Goal: Task Accomplishment & Management: Complete application form

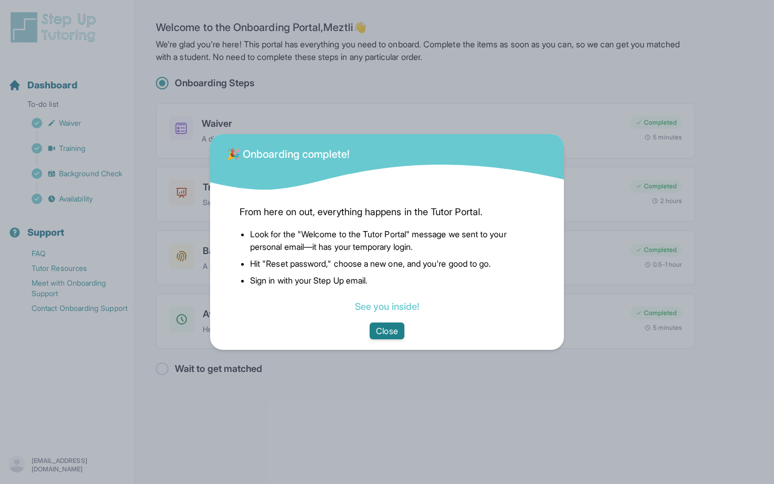
click at [390, 331] on button "Close" at bounding box center [386, 331] width 34 height 17
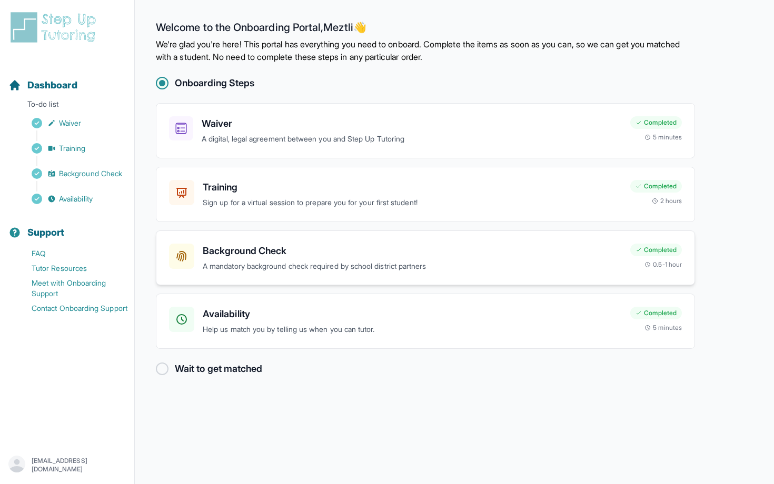
click at [340, 256] on h3 "Background Check" at bounding box center [412, 251] width 419 height 15
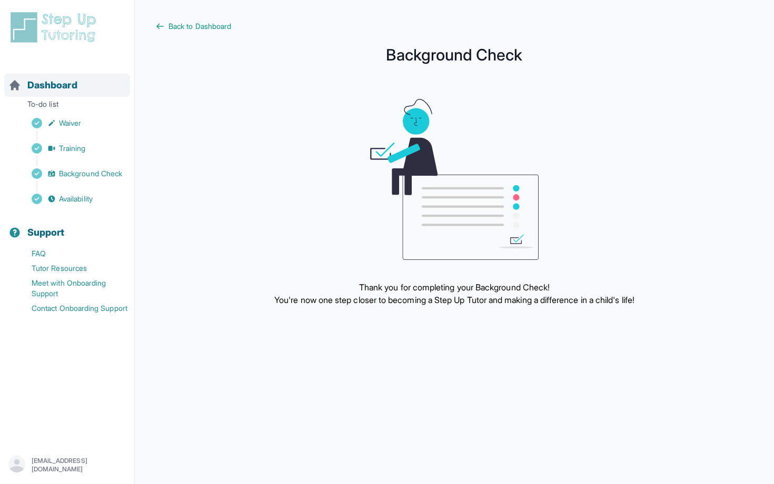
click at [57, 87] on span "Dashboard" at bounding box center [52, 85] width 50 height 15
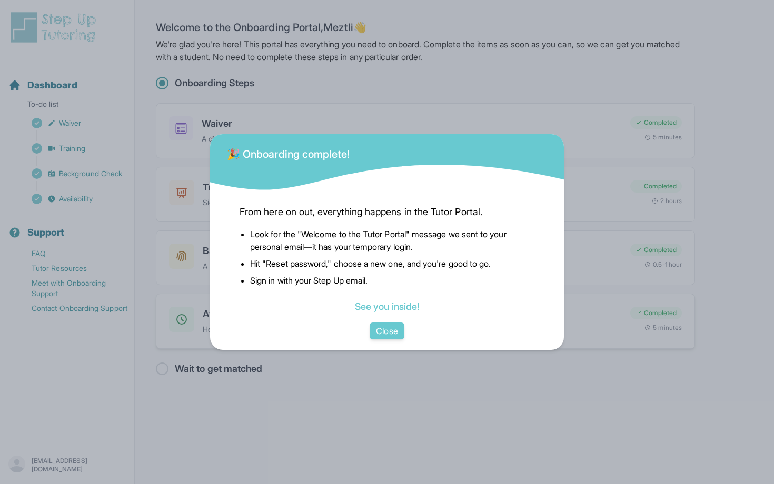
click at [393, 335] on button "Close" at bounding box center [386, 331] width 34 height 17
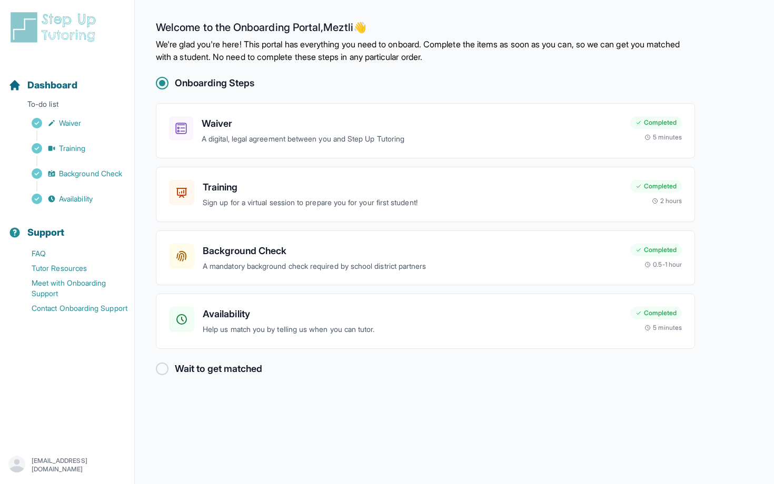
click at [154, 368] on main "Welcome to the Onboarding Portal, [PERSON_NAME] 👋 We're glad you're here! This …" at bounding box center [454, 242] width 639 height 484
